Goal: Find specific page/section

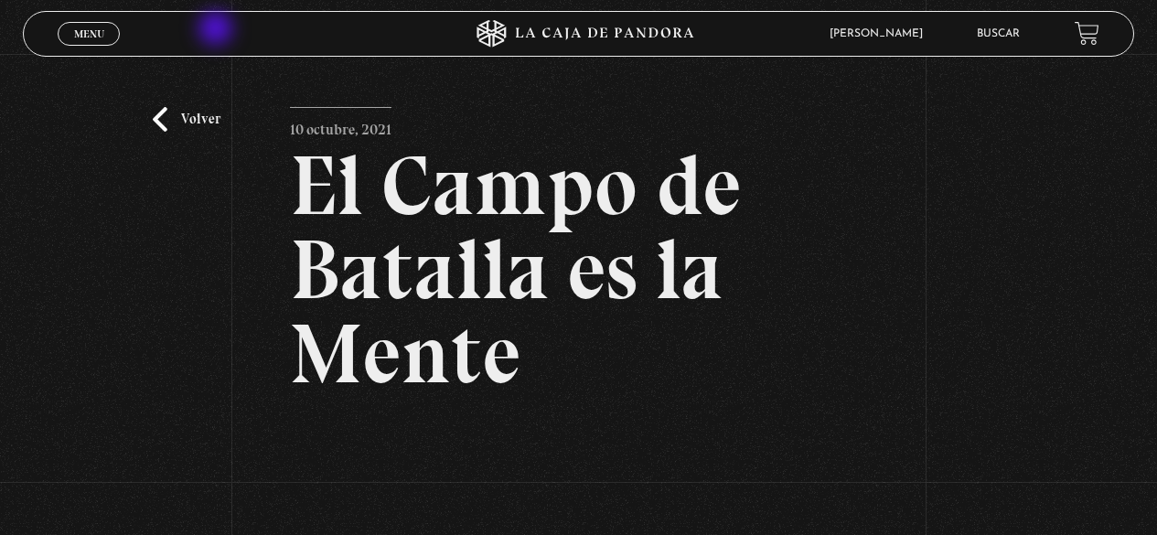
scroll to position [274, 0]
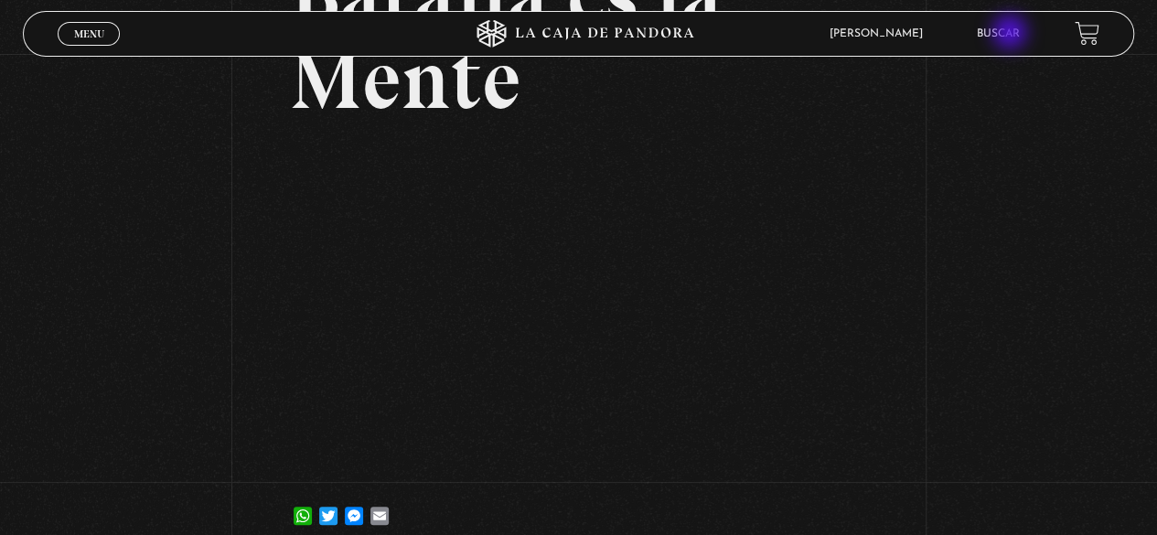
click at [1012, 34] on link "Buscar" at bounding box center [998, 33] width 43 height 11
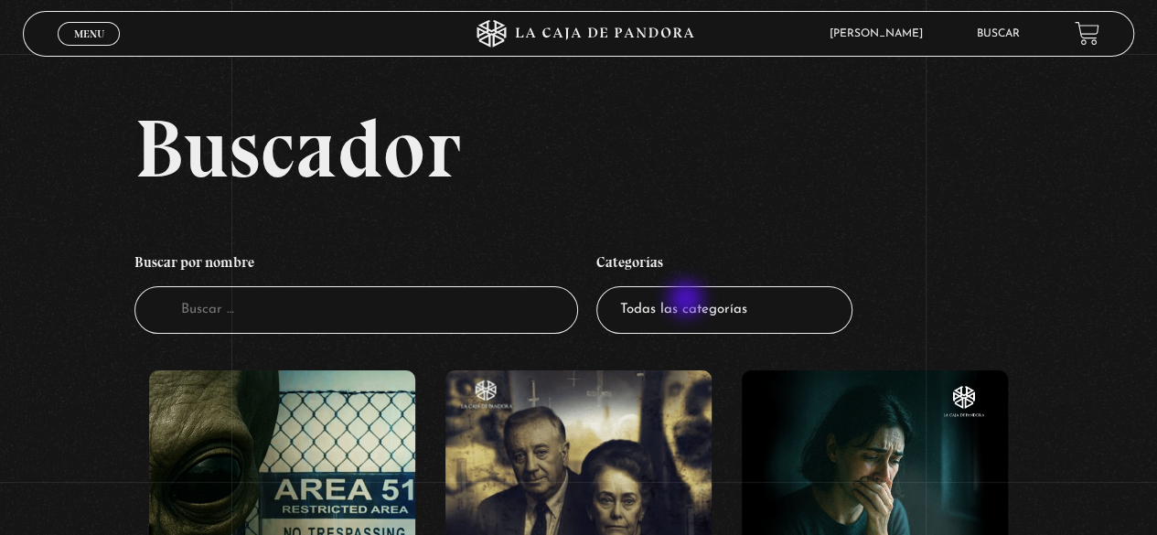
click at [688, 301] on select "Todas las categorías 11:11 Humanitario (1) Amo los [DATE] (2) Análisis de serie…" at bounding box center [724, 310] width 256 height 48
select select "centinelas"
click at [603, 286] on select "Todas las categorías 11:11 Humanitario (1) Amo los [DATE] (2) Análisis de serie…" at bounding box center [724, 310] width 256 height 48
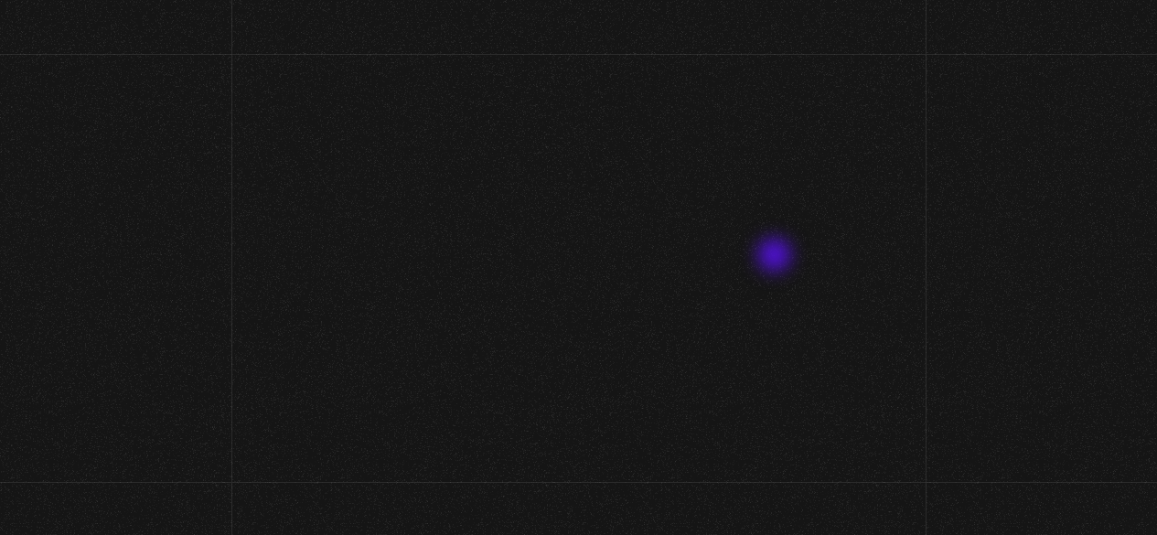
scroll to position [91, 0]
